Goal: Information Seeking & Learning: Learn about a topic

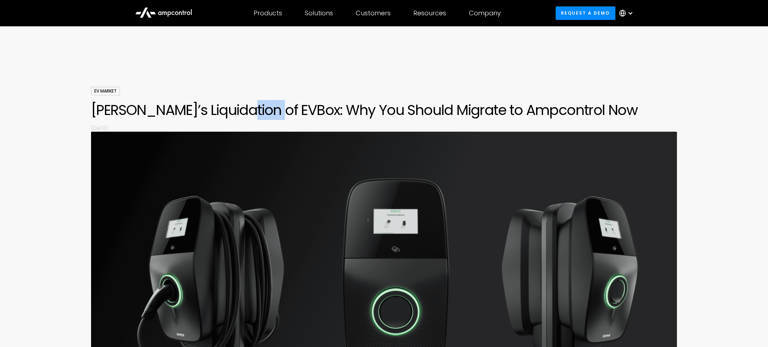
drag, startPoint x: 232, startPoint y: 110, endPoint x: 266, endPoint y: 110, distance: 34.2
click at [266, 110] on h1 "[PERSON_NAME]’s Liquidation of EVBox: Why You Should Migrate to Ampcontrol Now" at bounding box center [384, 109] width 586 height 17
copy h1 "EVBox"
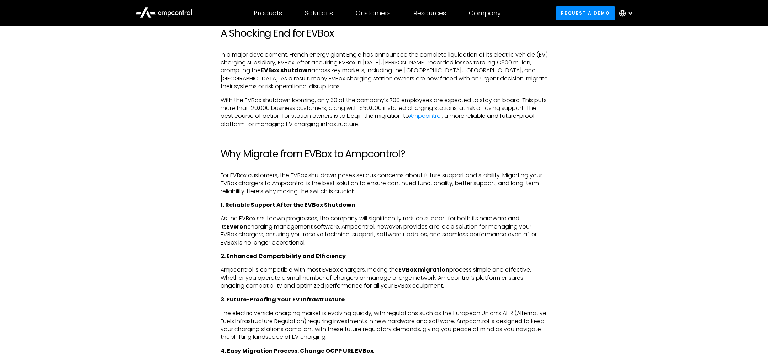
scroll to position [459, 0]
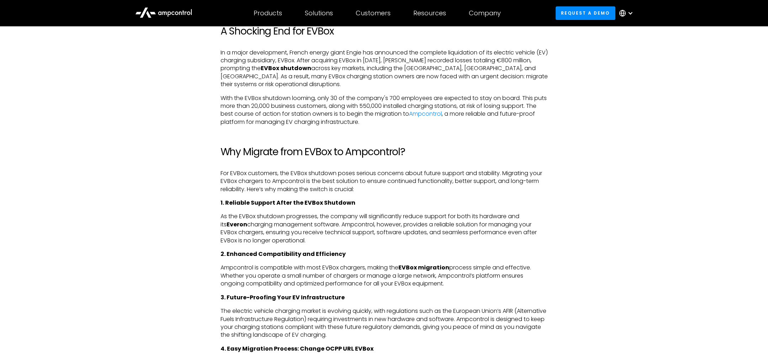
click at [632, 12] on div at bounding box center [631, 13] width 6 height 6
click at [622, 47] on link "German" at bounding box center [623, 47] width 23 height 8
